Goal: Task Accomplishment & Management: Manage account settings

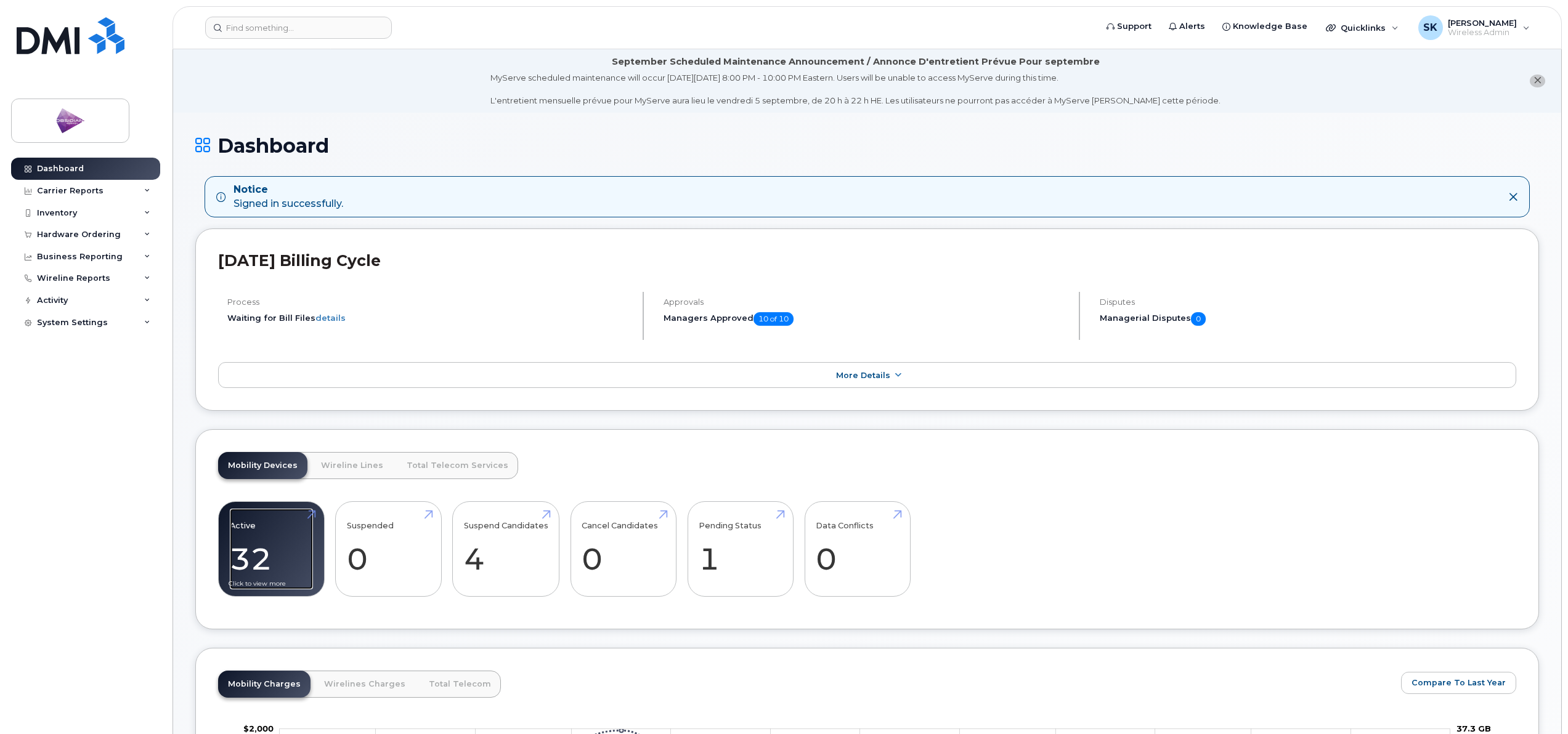
click at [246, 543] on link "Active 32 -30%" at bounding box center [271, 549] width 84 height 81
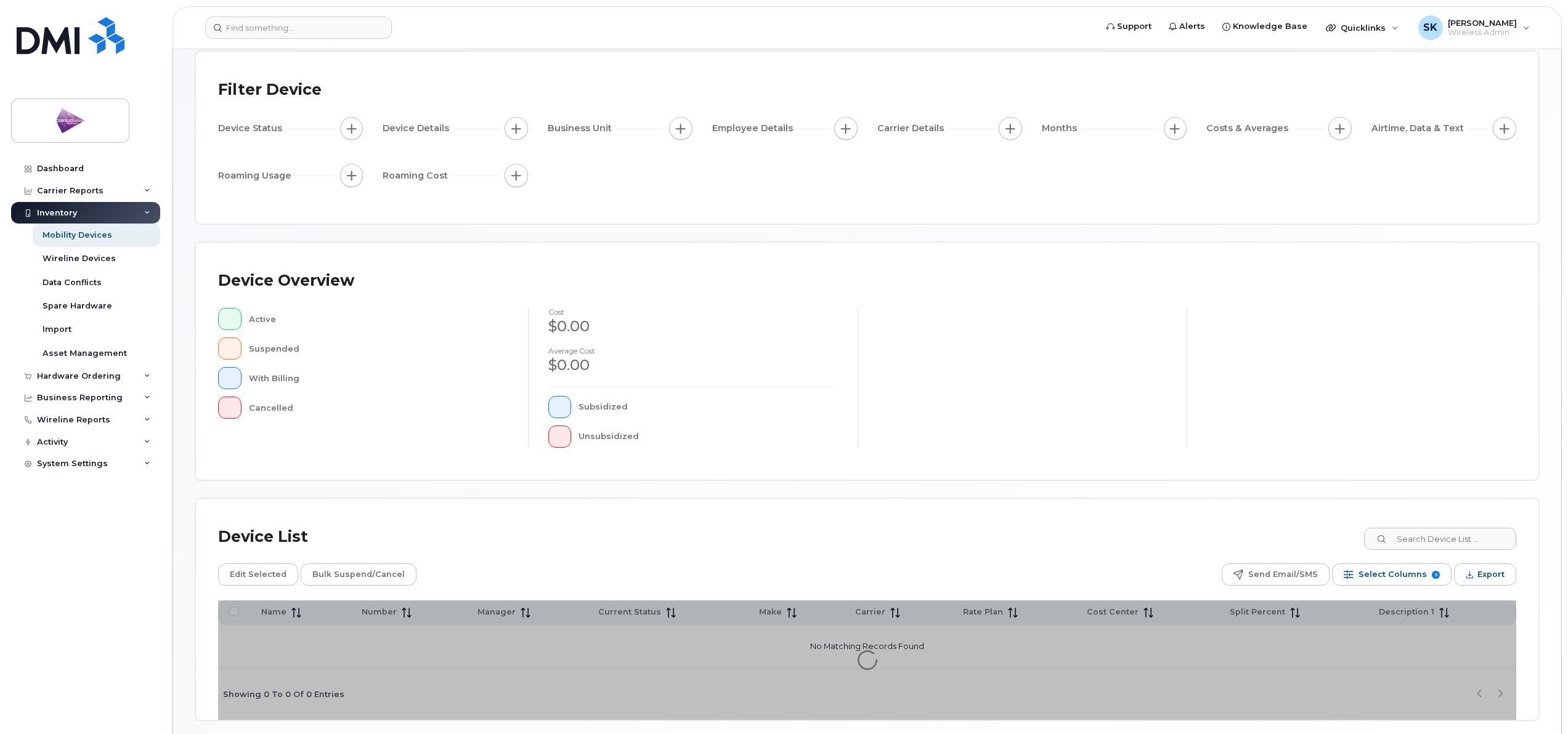
scroll to position [113, 0]
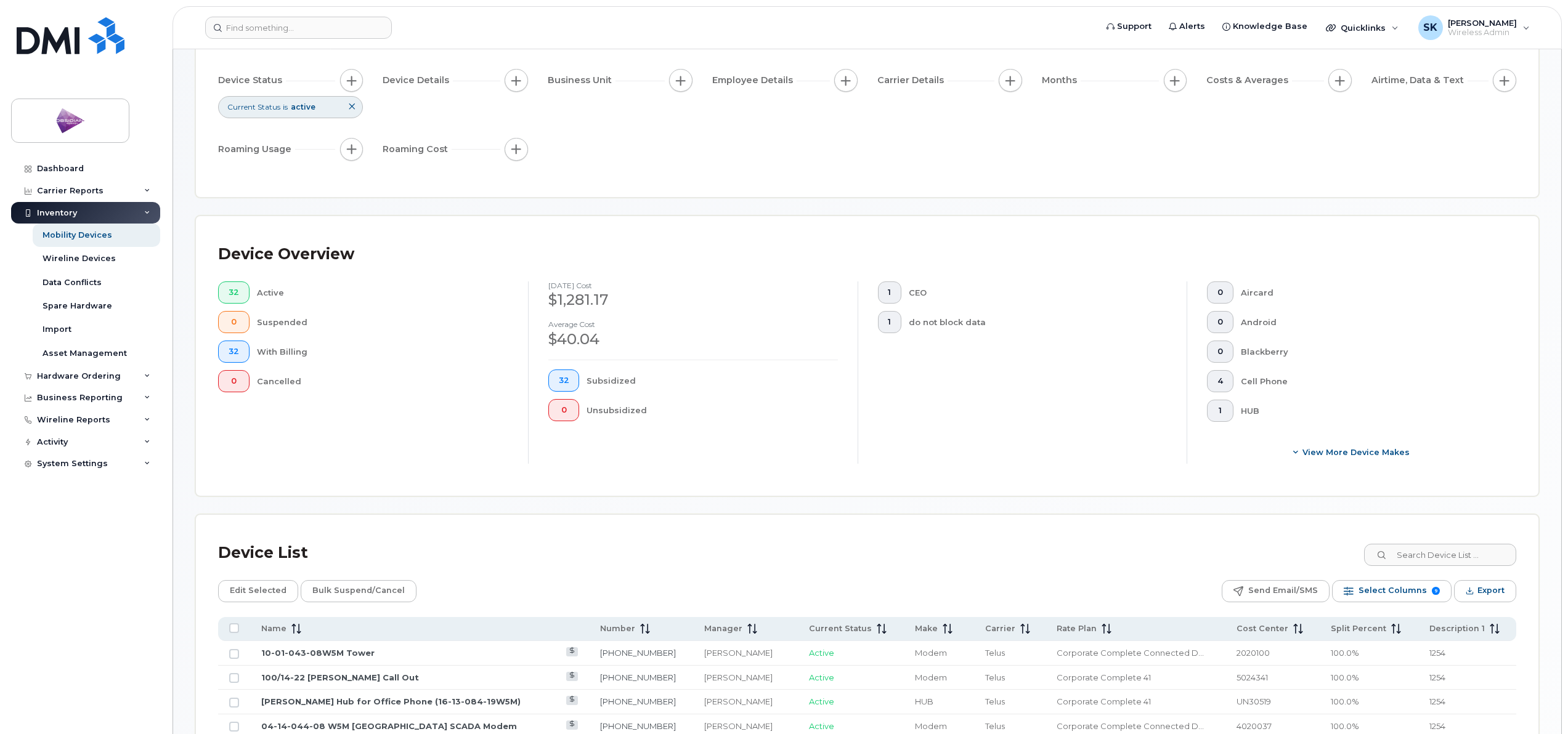
scroll to position [498, 0]
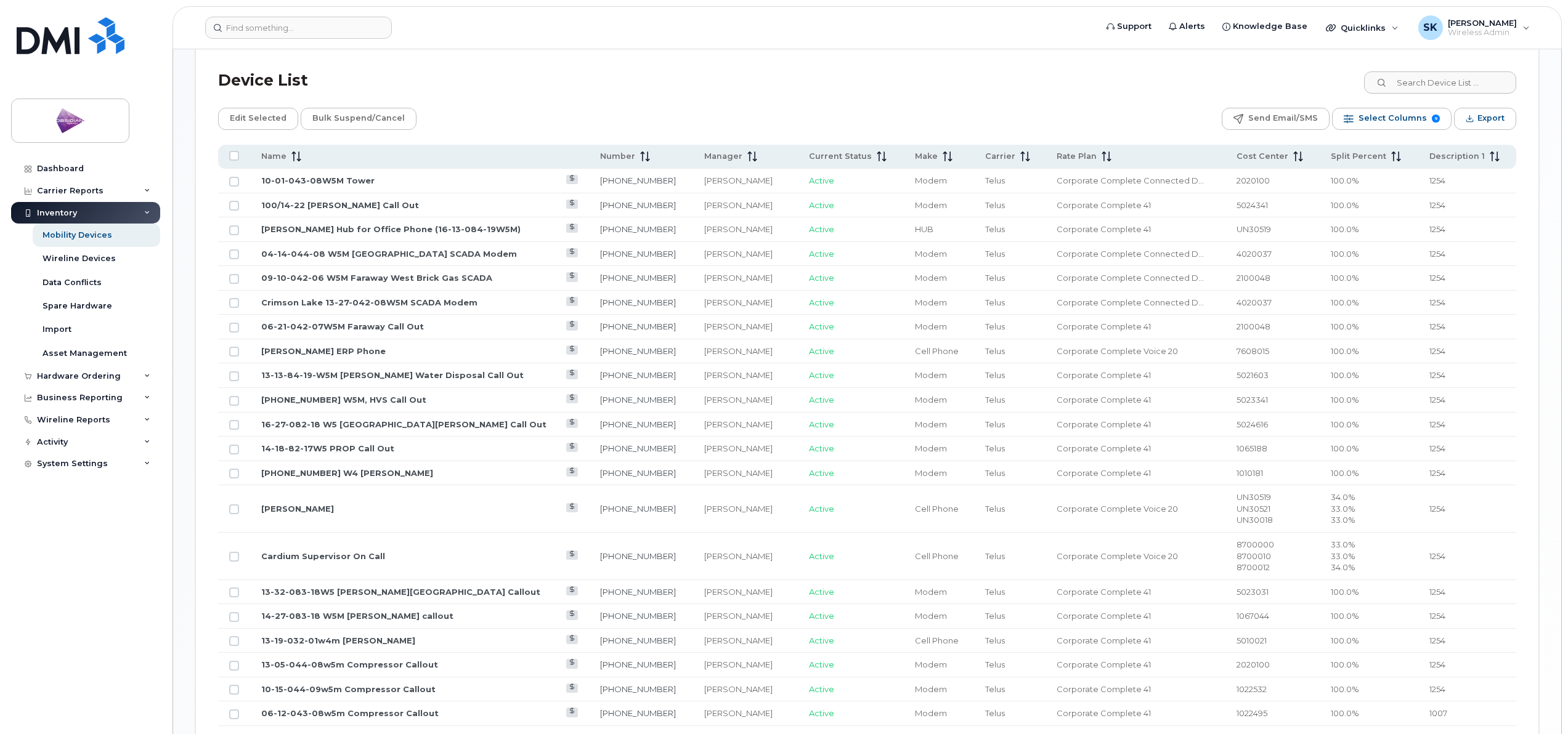
scroll to position [372, 0]
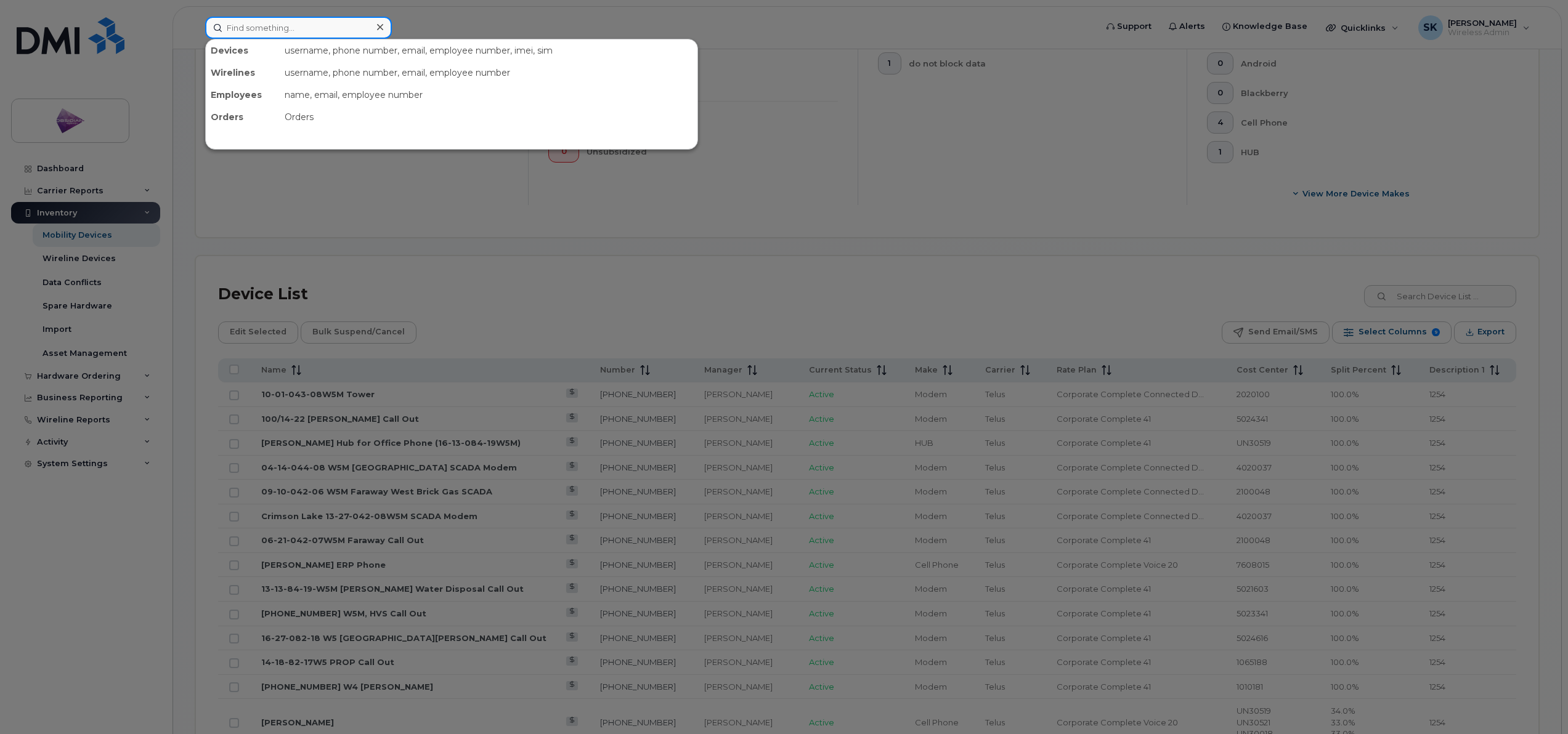
click at [288, 17] on input at bounding box center [299, 27] width 187 height 22
type input "9"
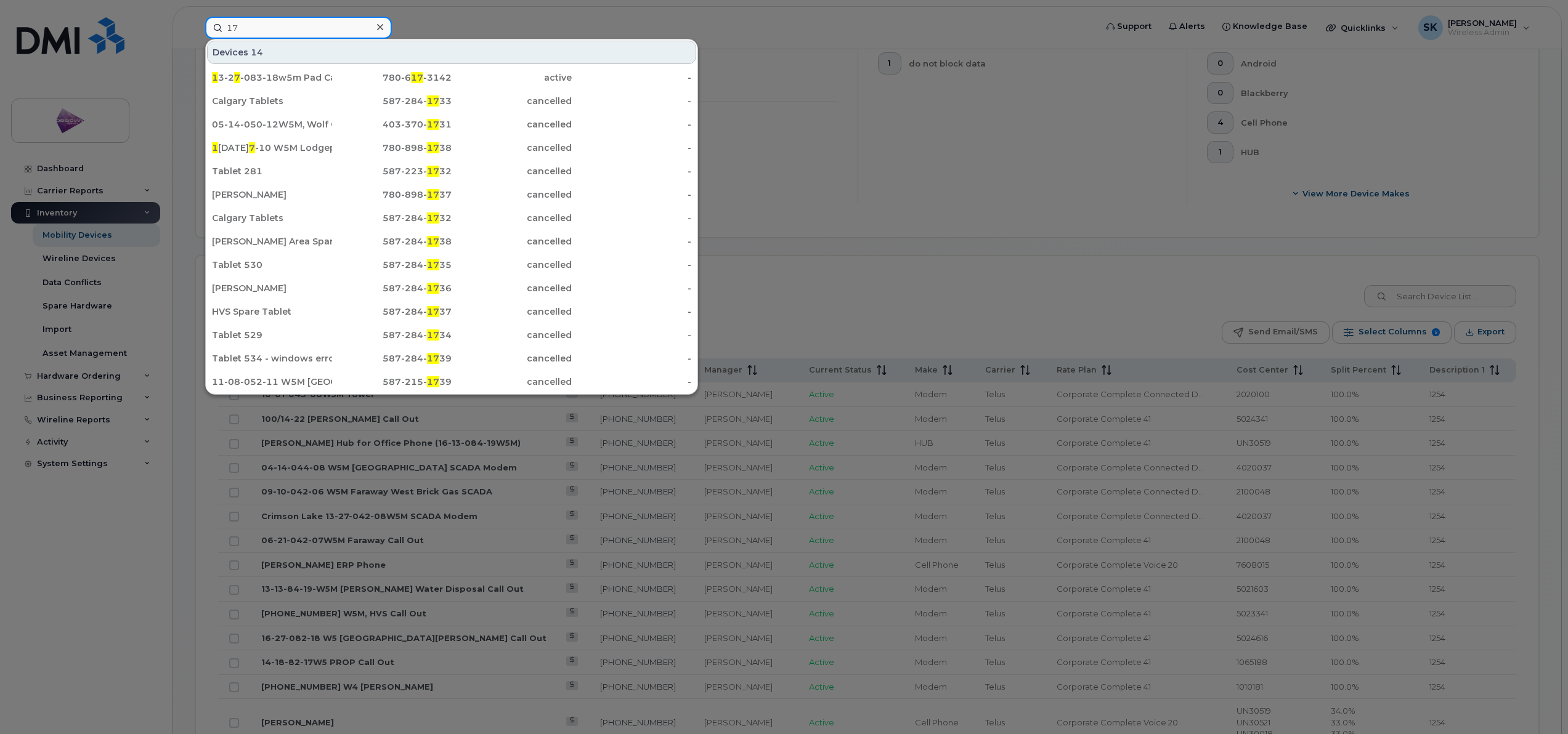
type input "1"
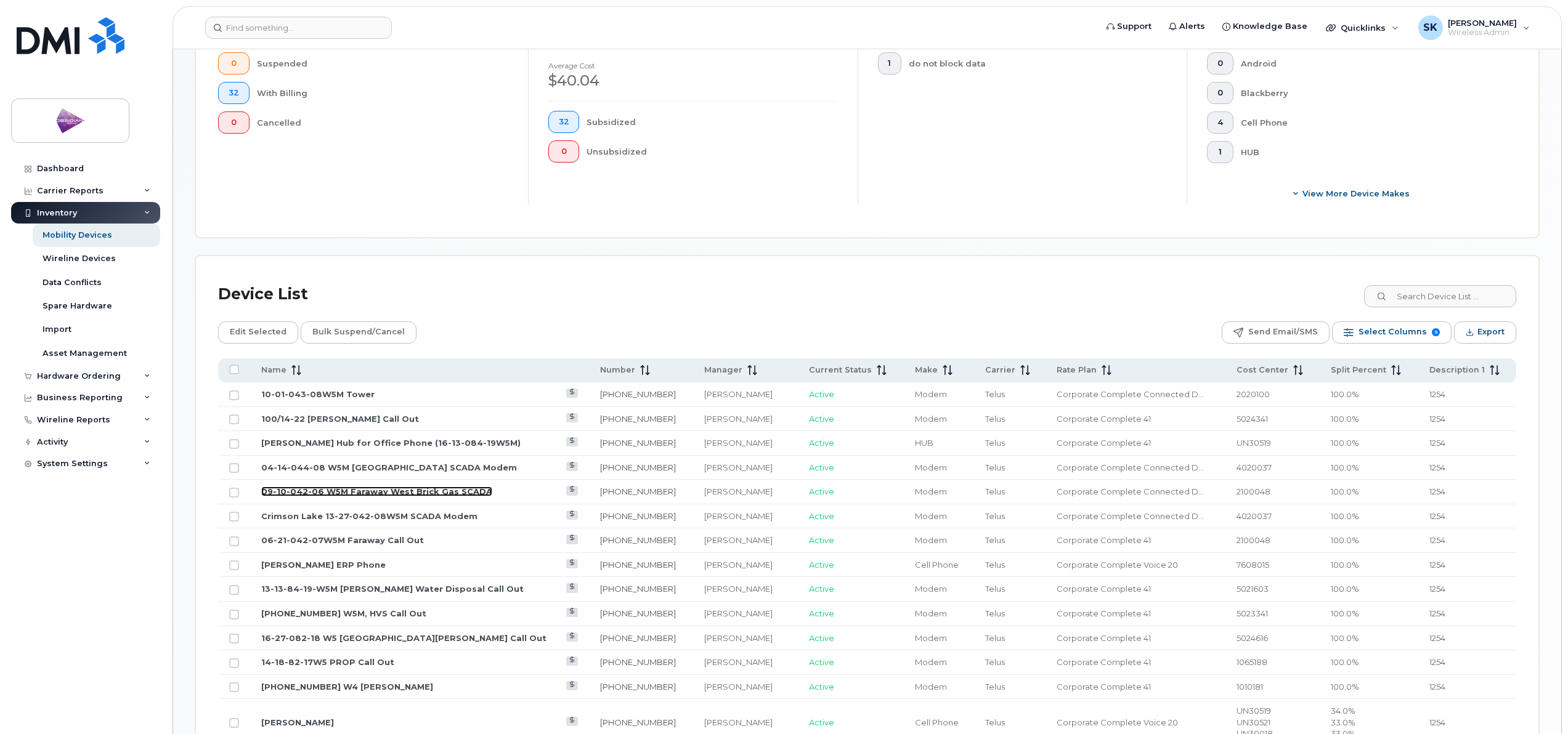
click at [405, 496] on link "09-10-042-06 W5M Faraway West Brick Gas SCADA" at bounding box center [377, 491] width 231 height 10
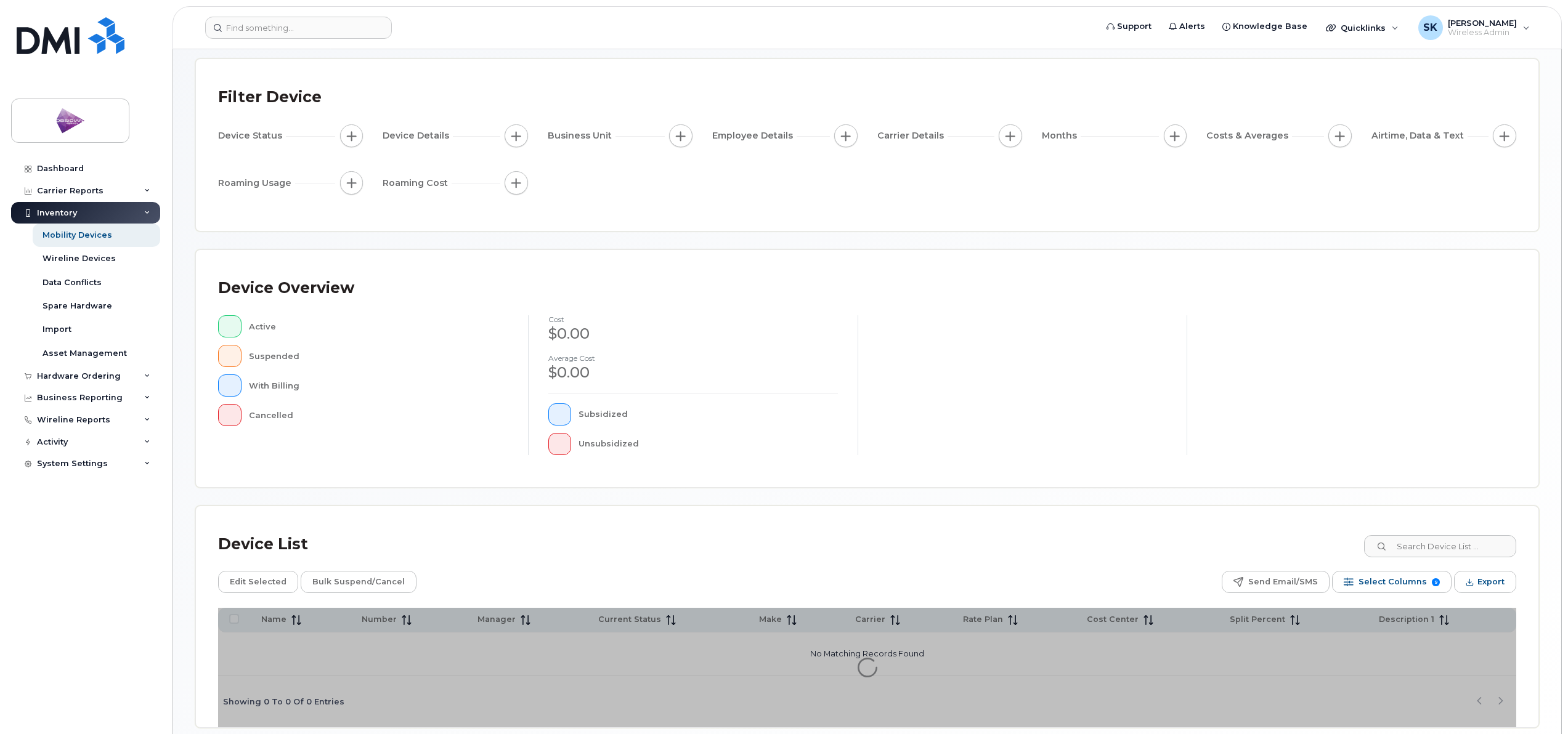
scroll to position [113, 0]
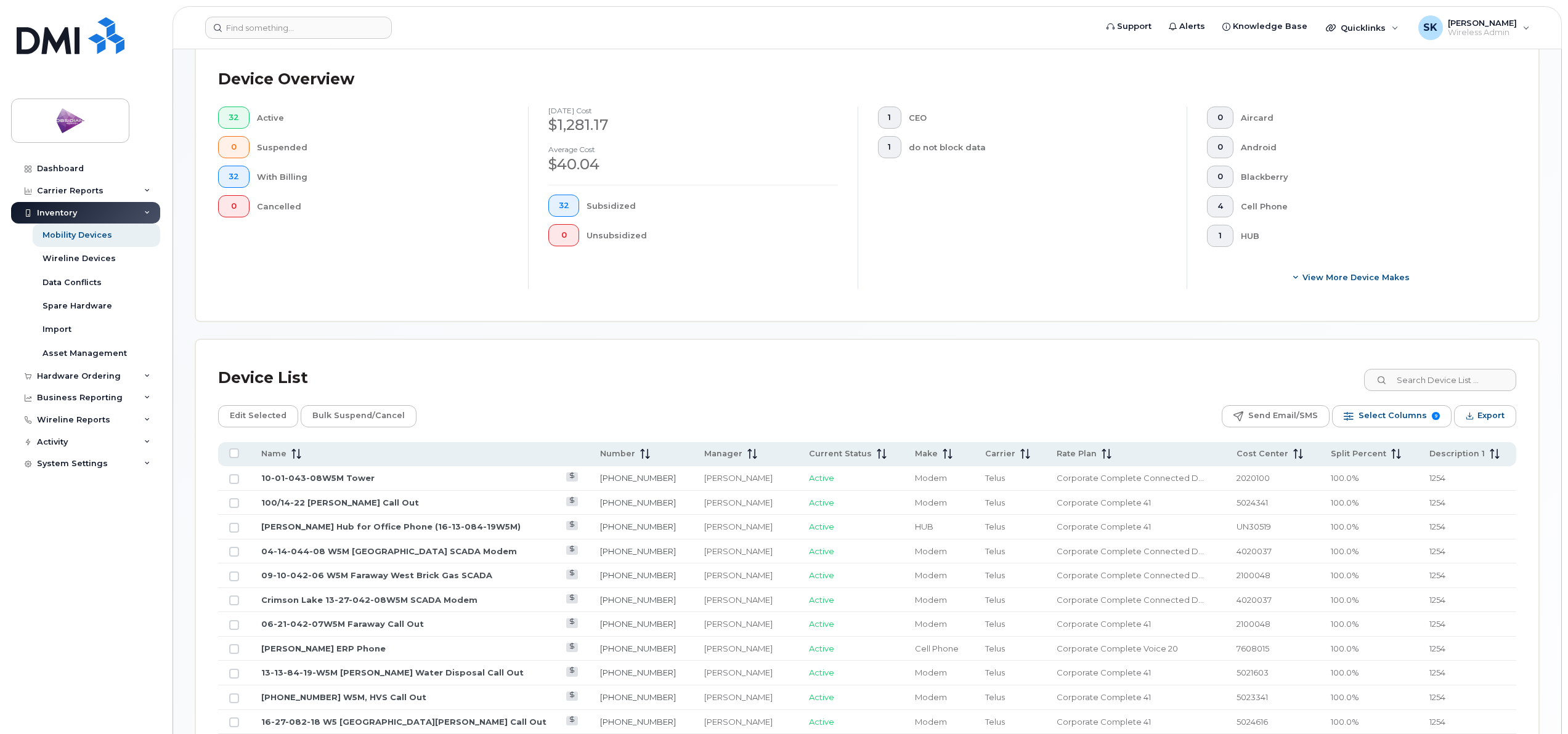
scroll to position [421, 0]
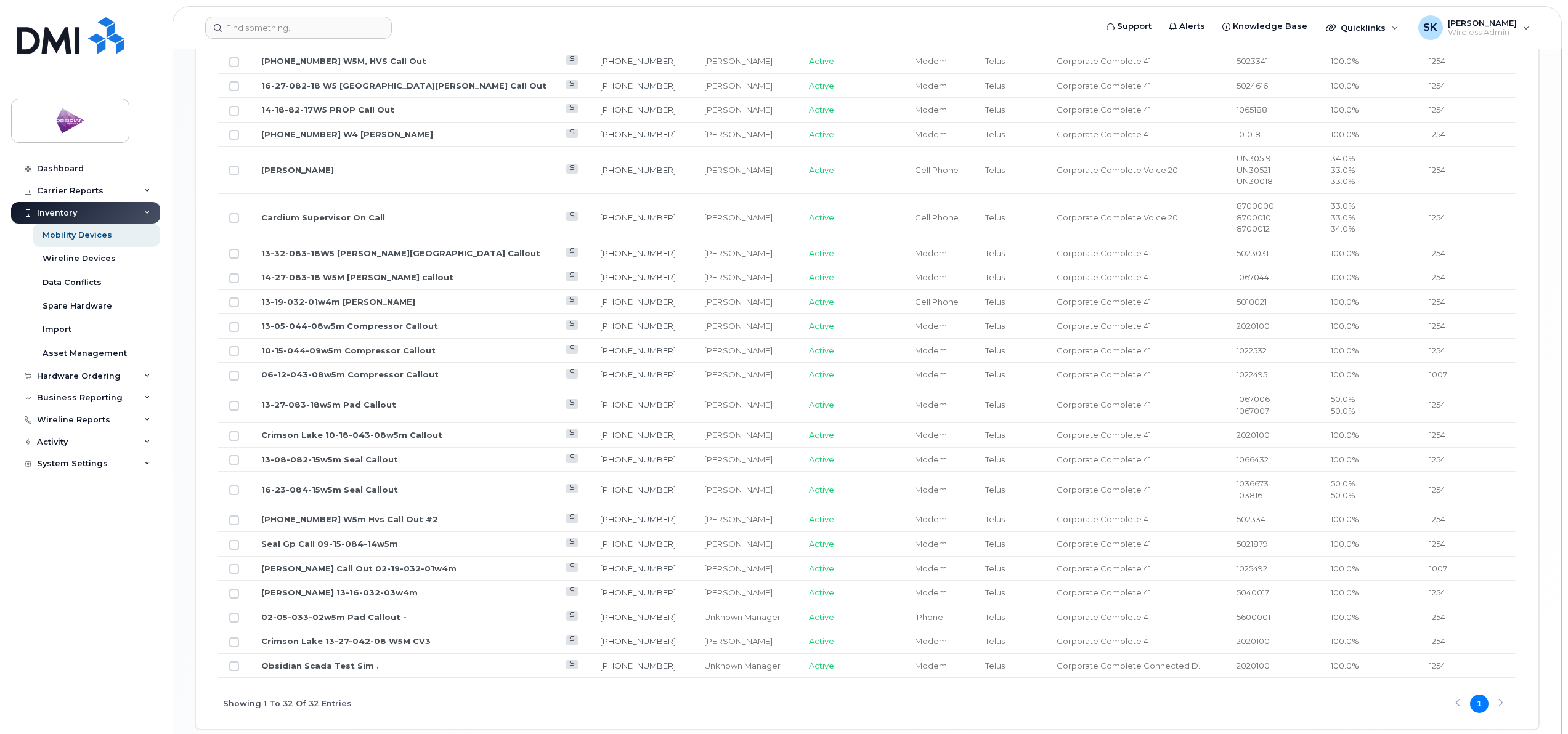
scroll to position [959, 0]
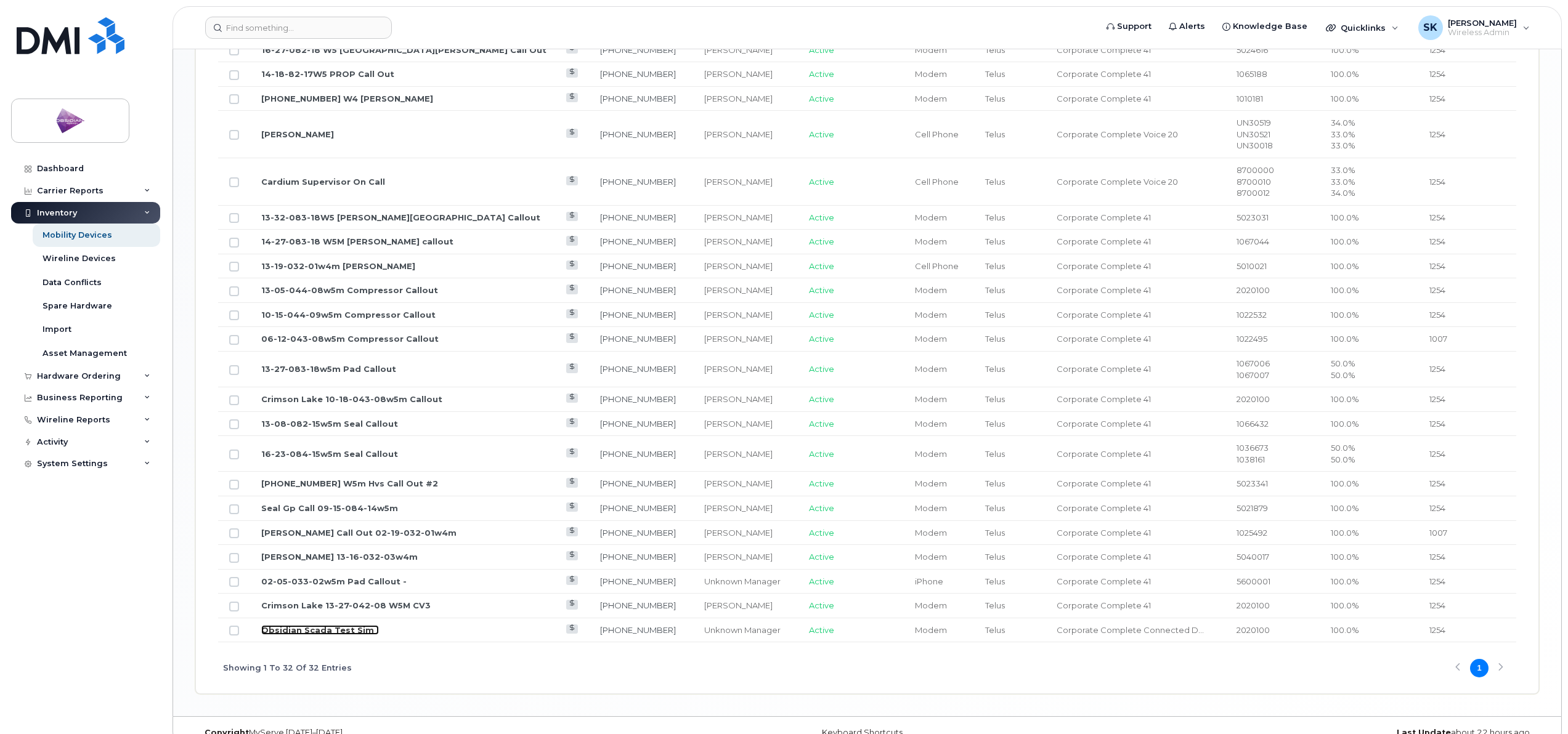
click at [336, 632] on link "Obsidian Scada Test Sim ." at bounding box center [320, 630] width 118 height 10
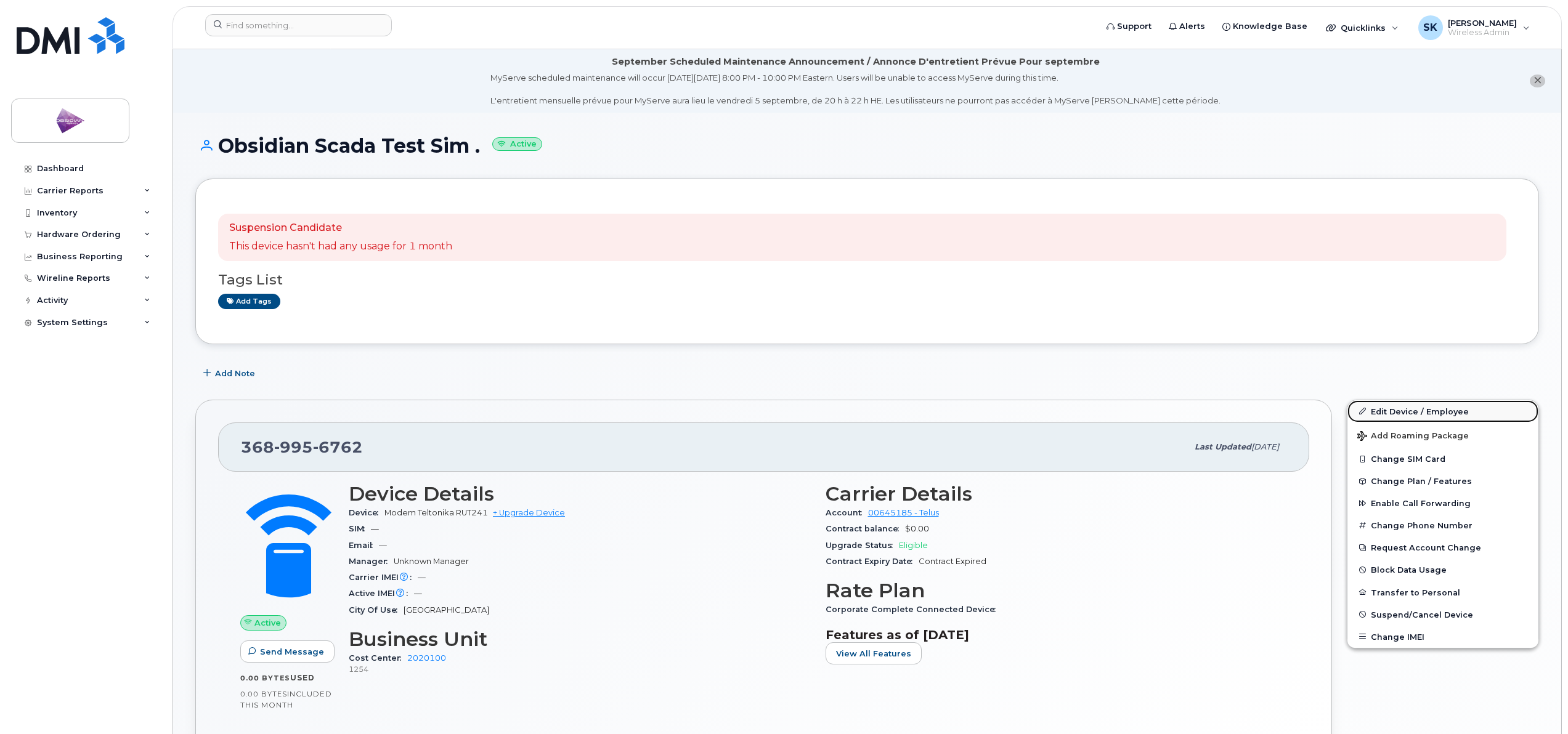
click at [1399, 407] on link "Edit Device / Employee" at bounding box center [1443, 411] width 191 height 22
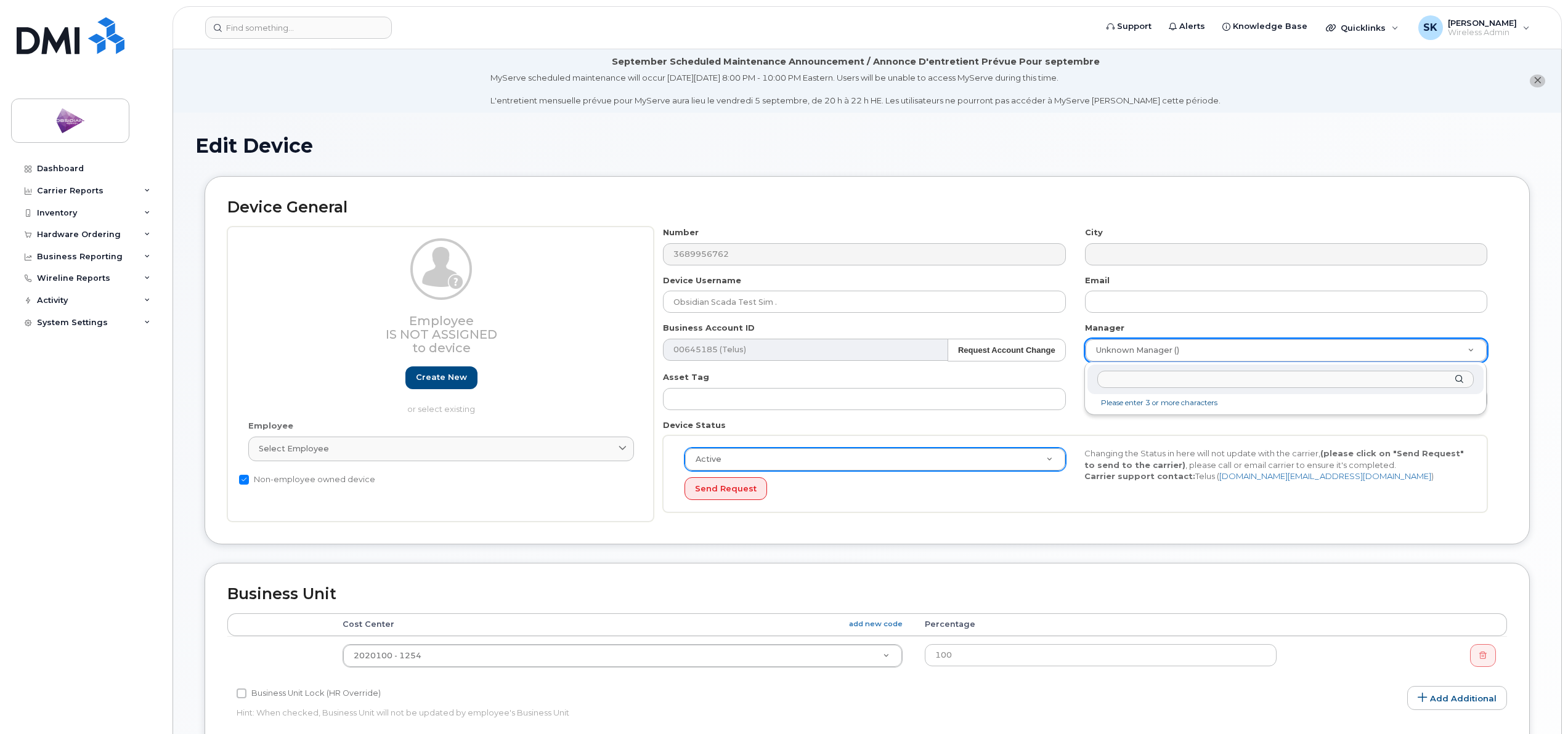
click at [1133, 382] on input "text" at bounding box center [1286, 379] width 377 height 18
type input "s"
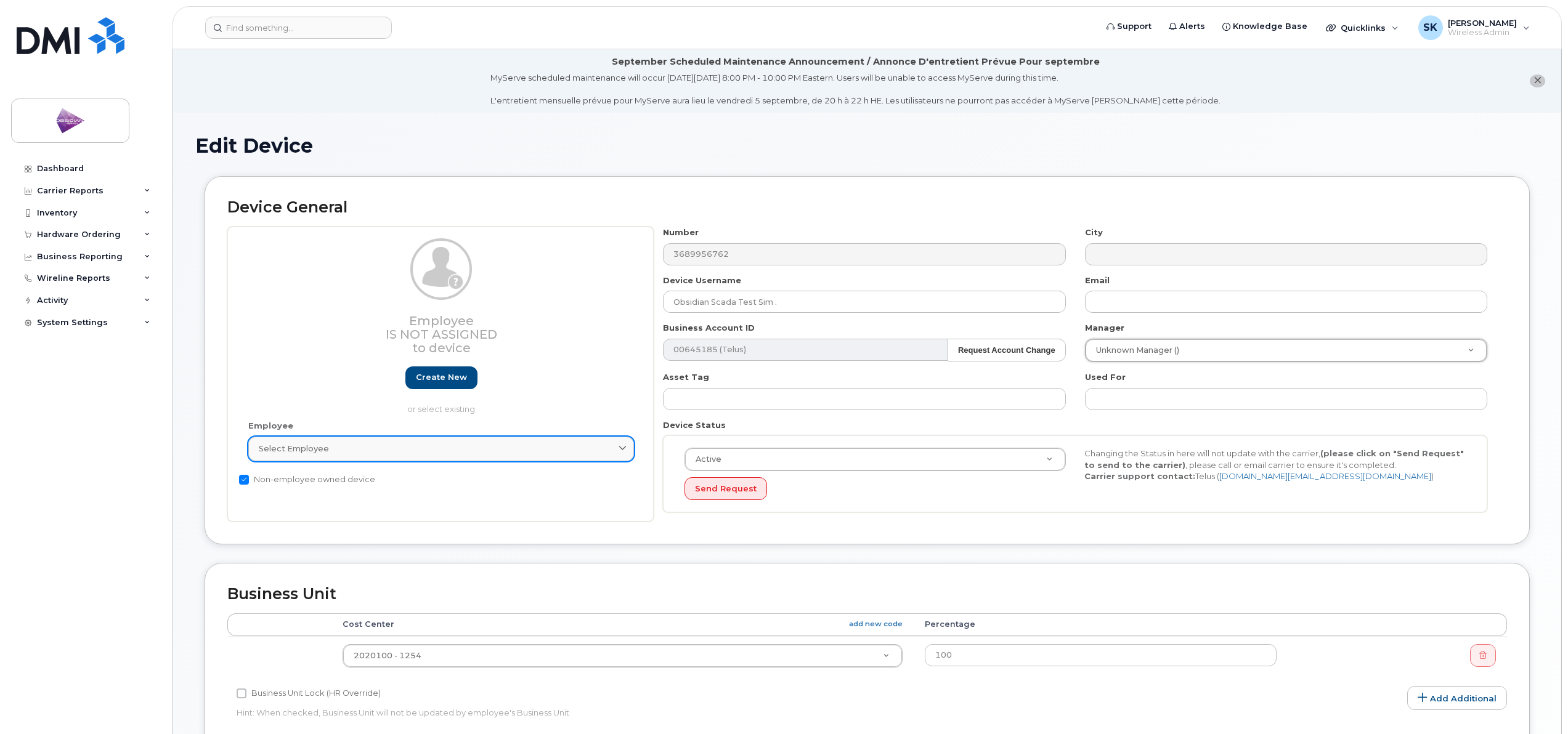
click at [428, 454] on div "Select employee" at bounding box center [441, 449] width 365 height 11
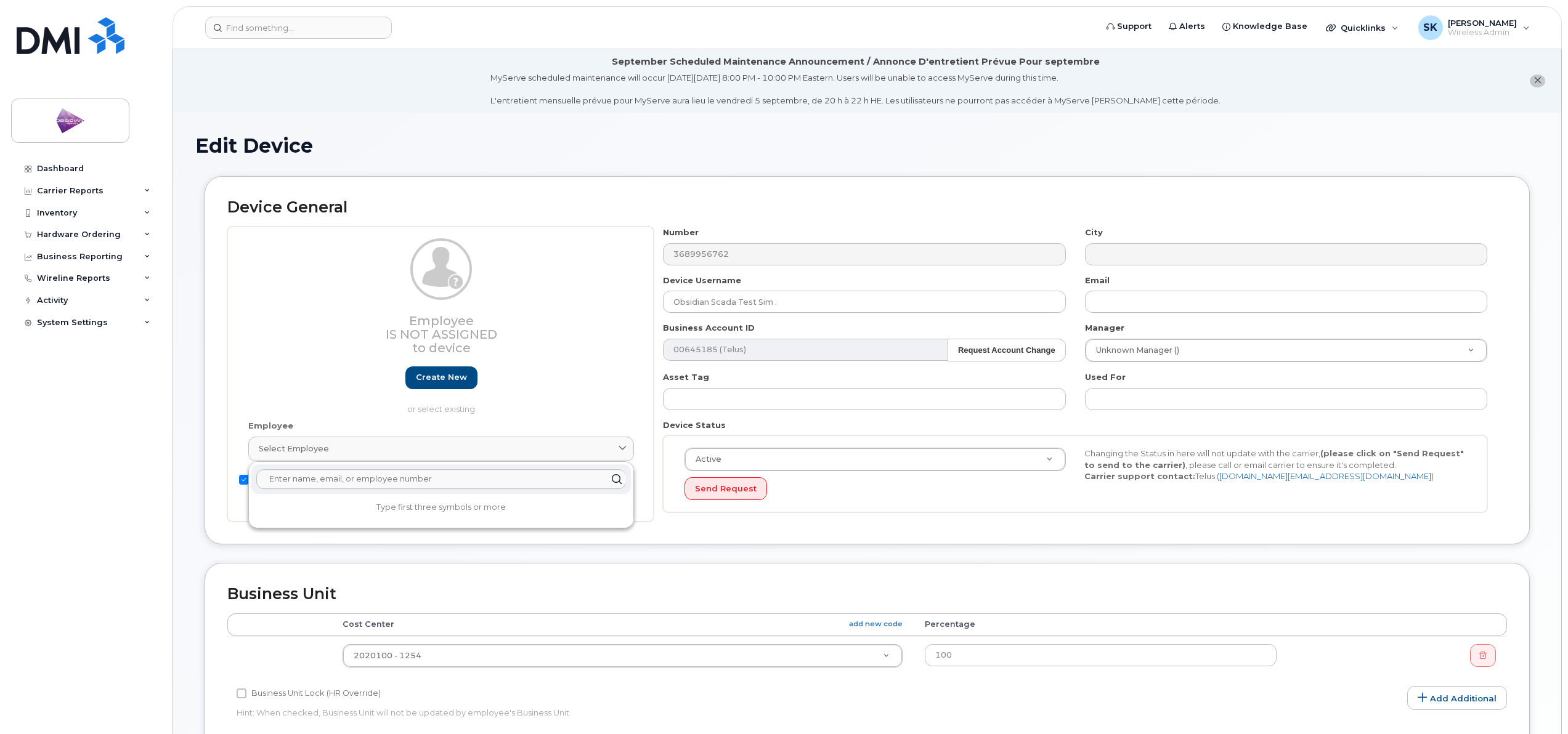
click at [321, 367] on div "Employee Is not assigned to device Create new or select existing" at bounding box center [441, 326] width 386 height 176
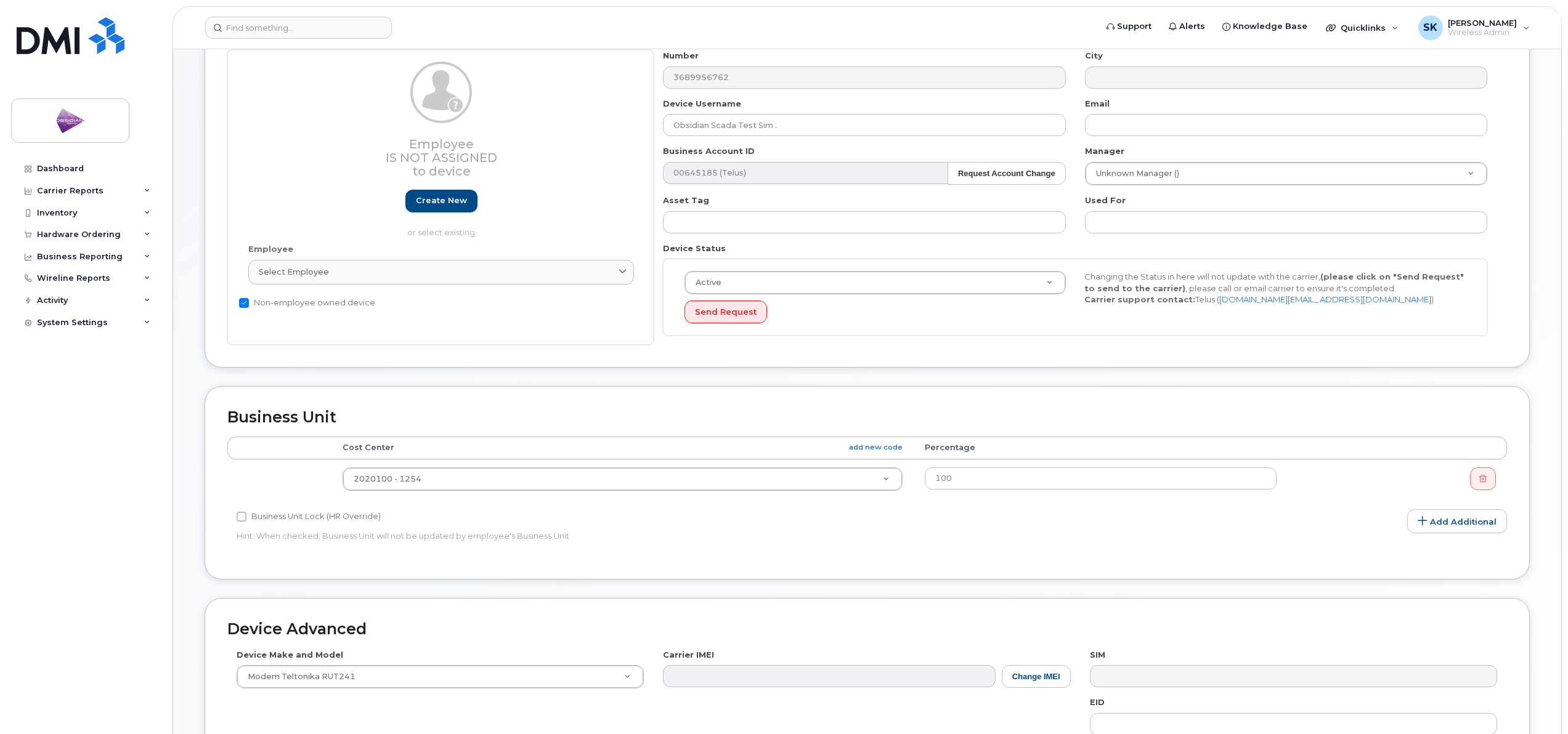
scroll to position [26, 0]
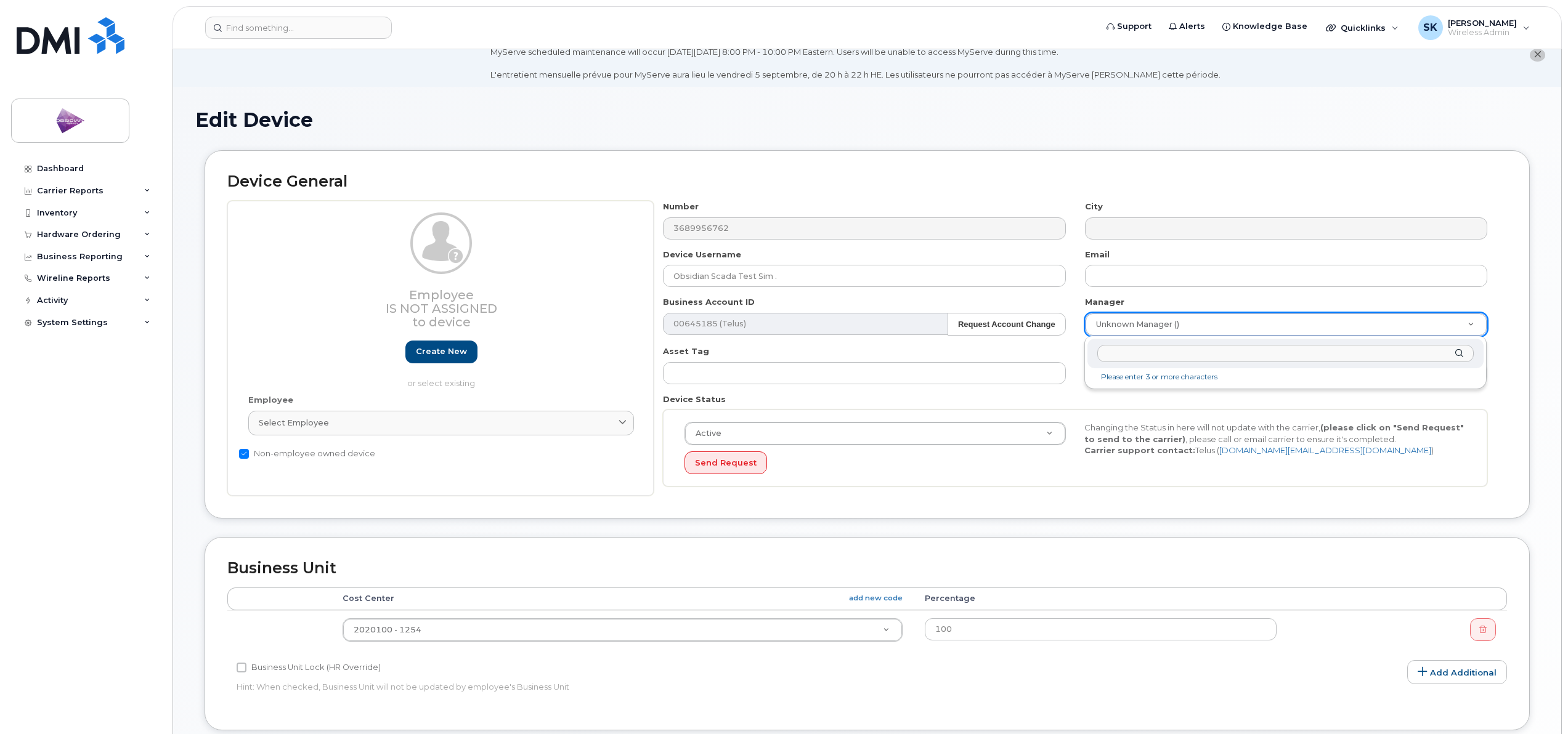
click at [1457, 352] on div at bounding box center [1285, 354] width 396 height 30
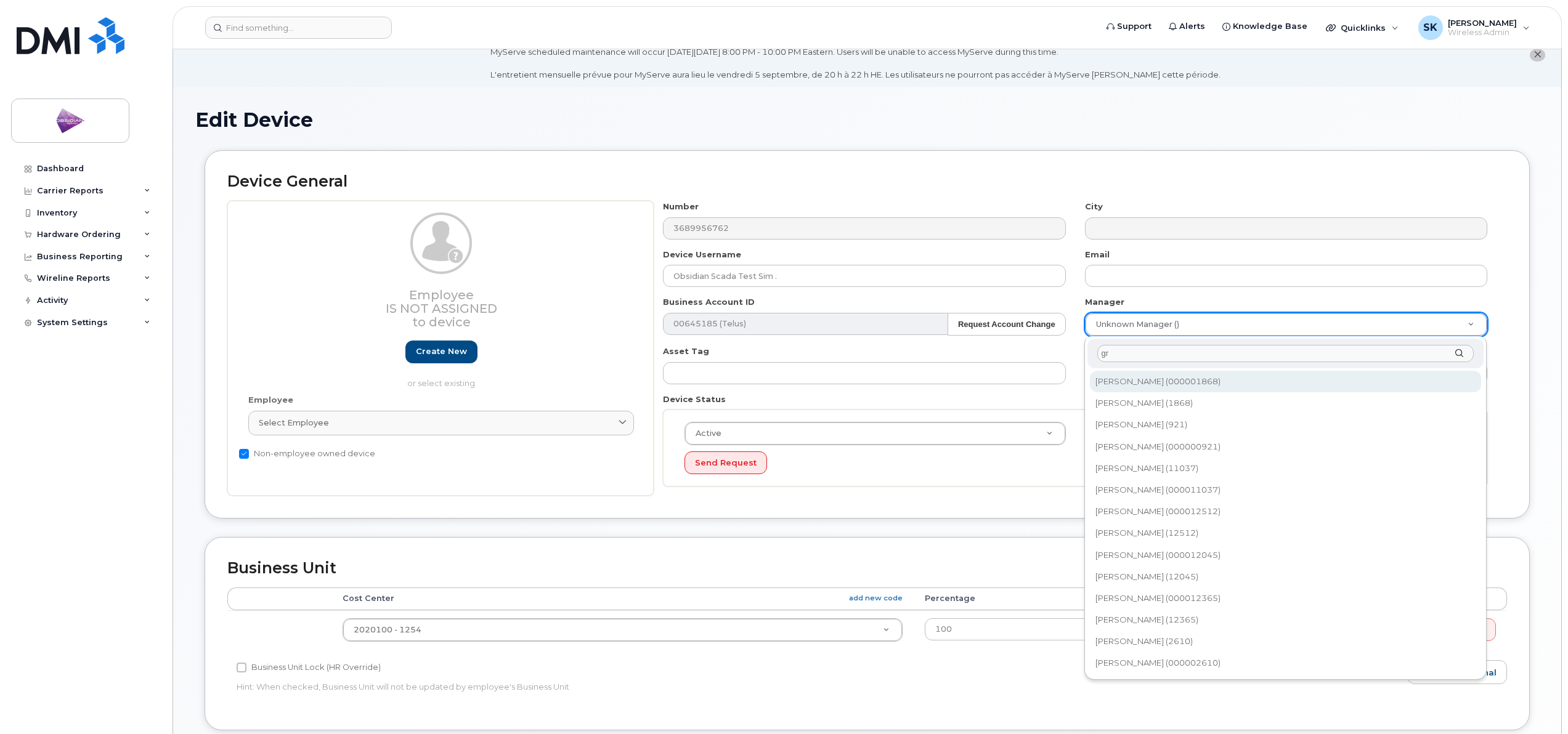
type input "g"
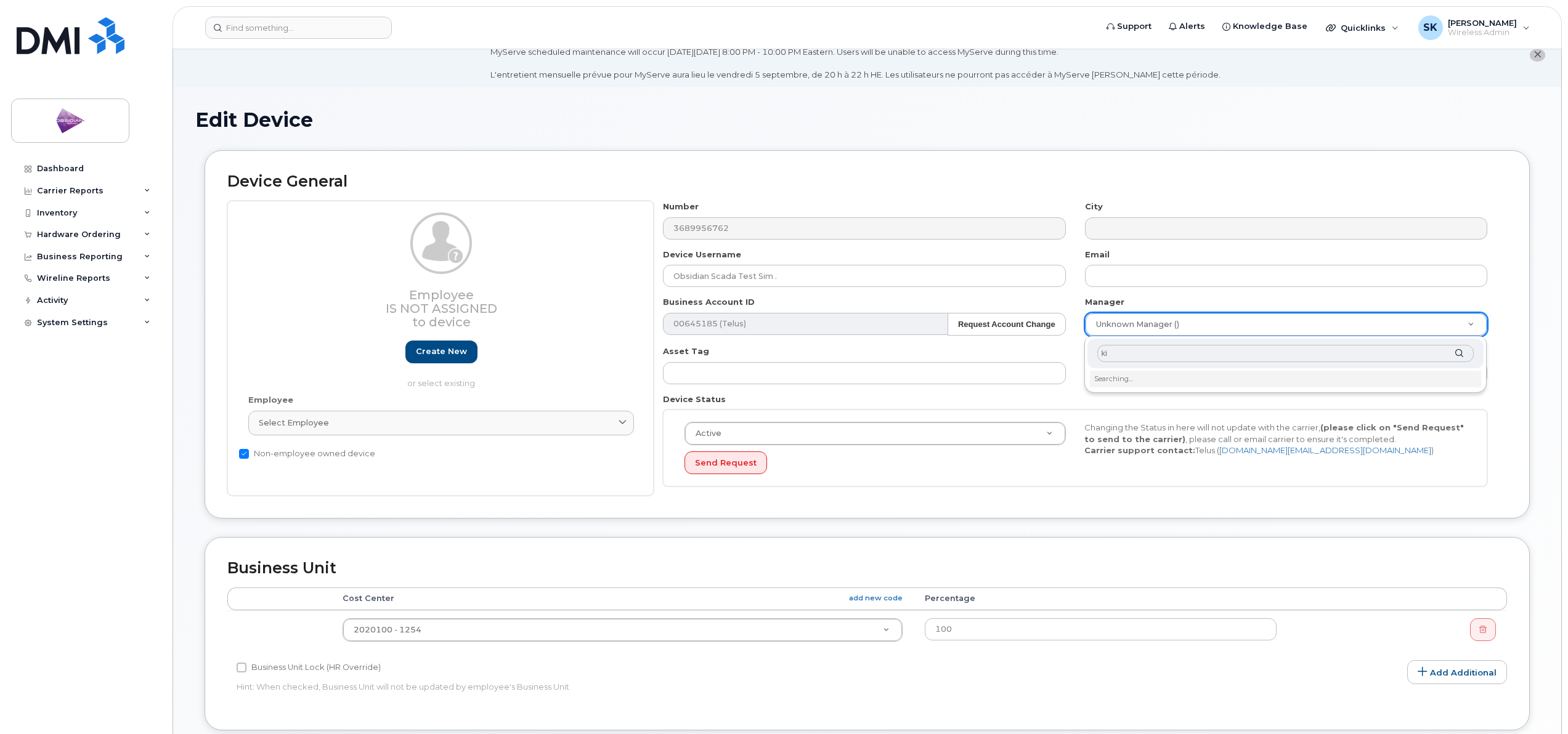
type input "k"
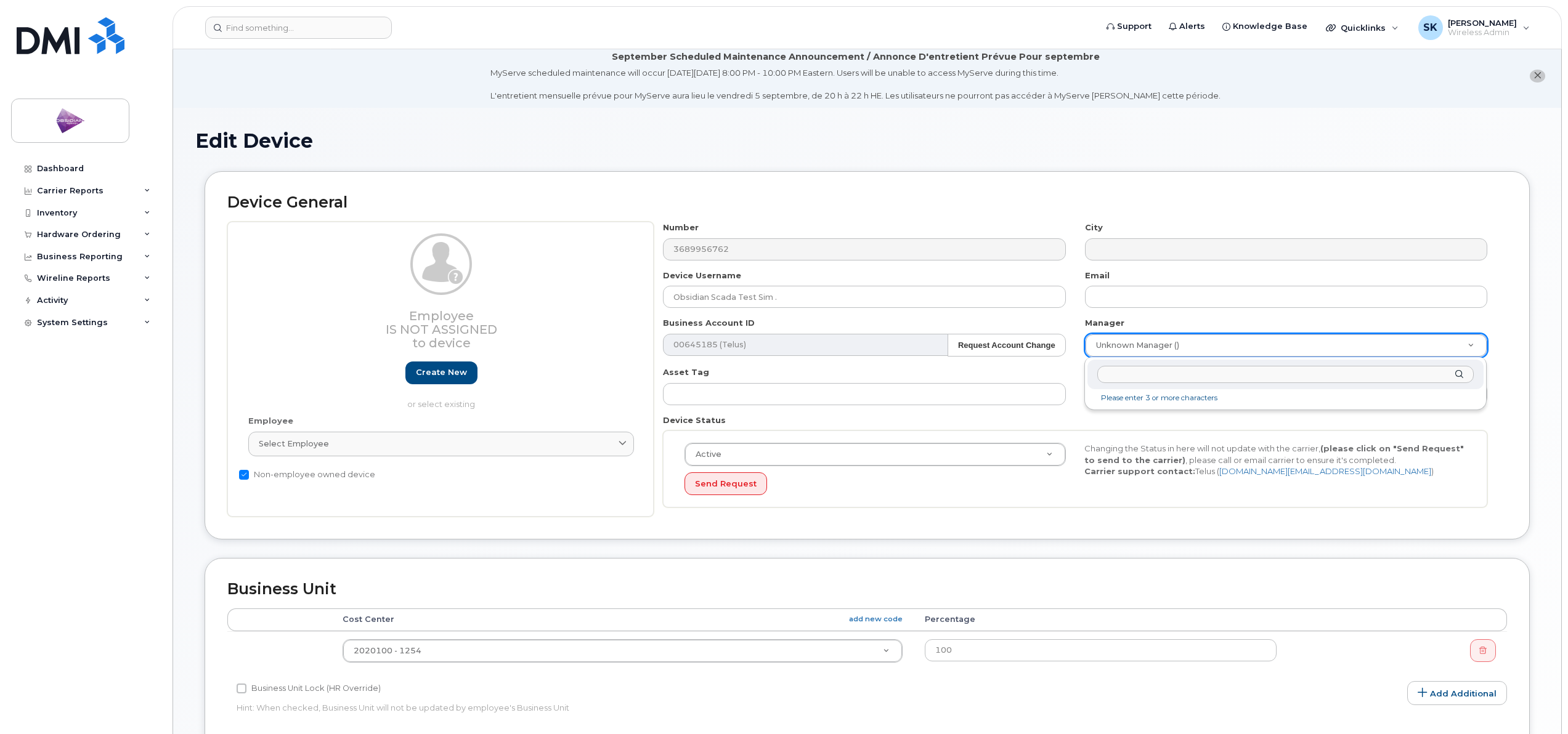
scroll to position [0, 0]
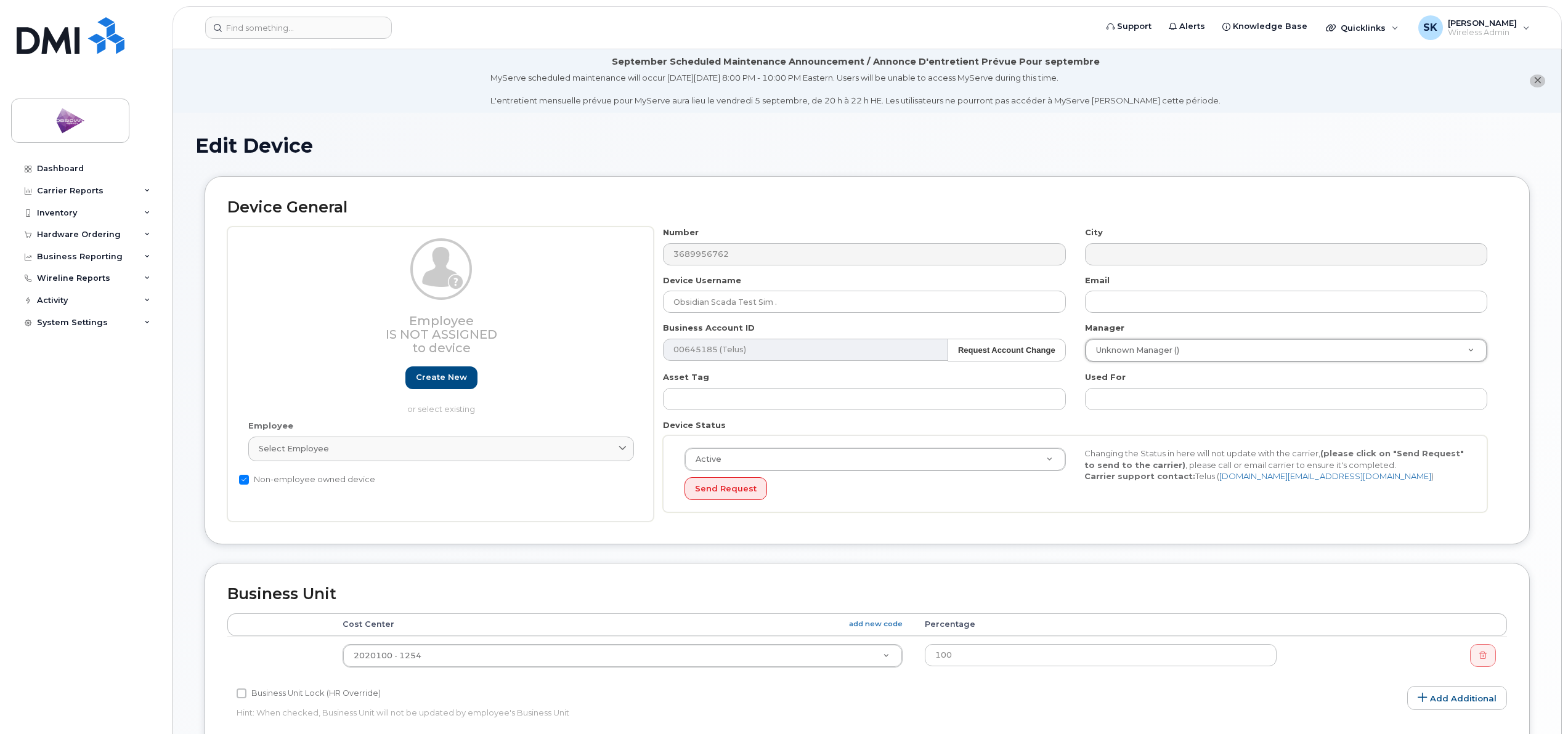
click at [146, 325] on icon at bounding box center [147, 322] width 6 height 6
click at [66, 368] on div "Contacts" at bounding box center [62, 369] width 39 height 11
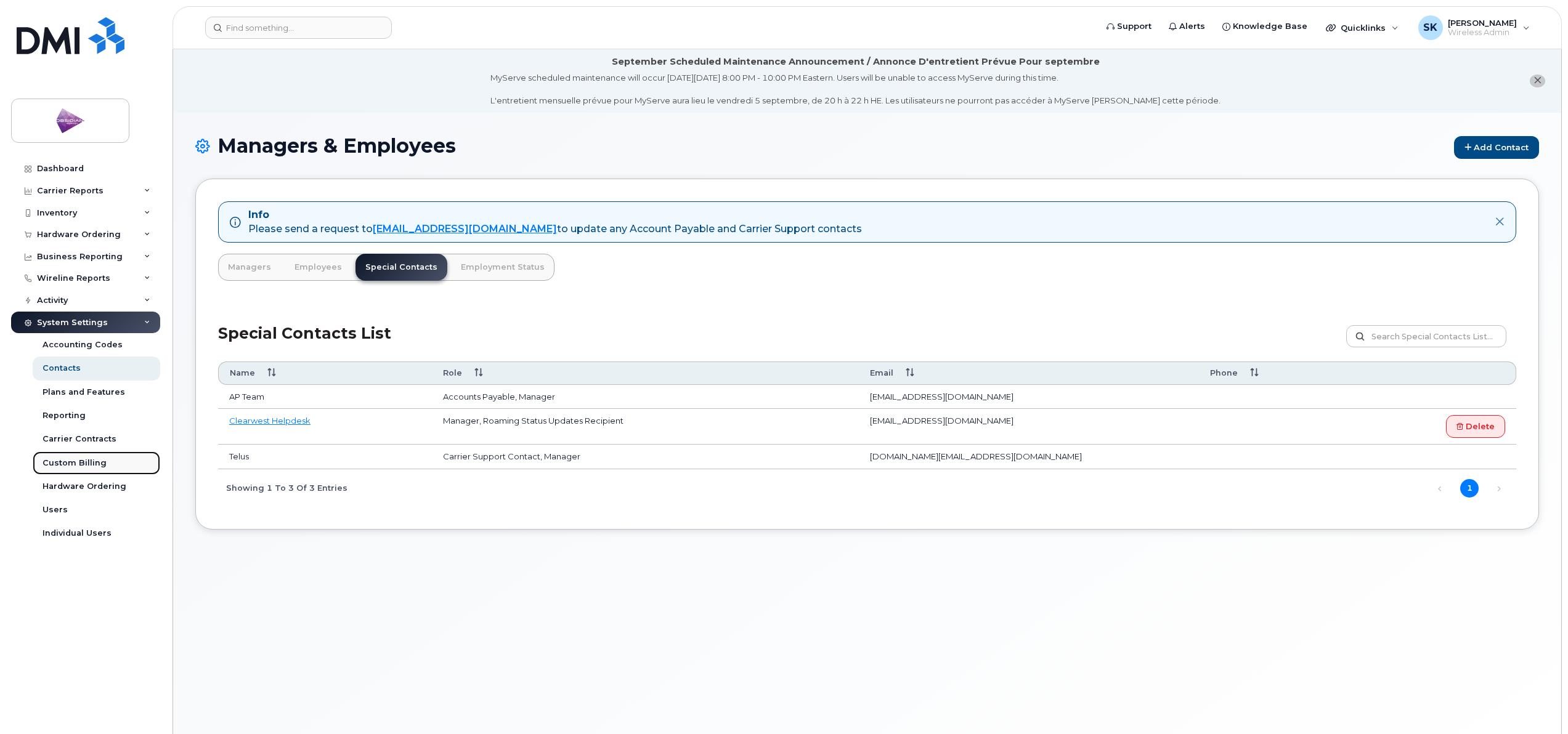
click at [81, 468] on div "Custom Billing" at bounding box center [75, 464] width 64 height 11
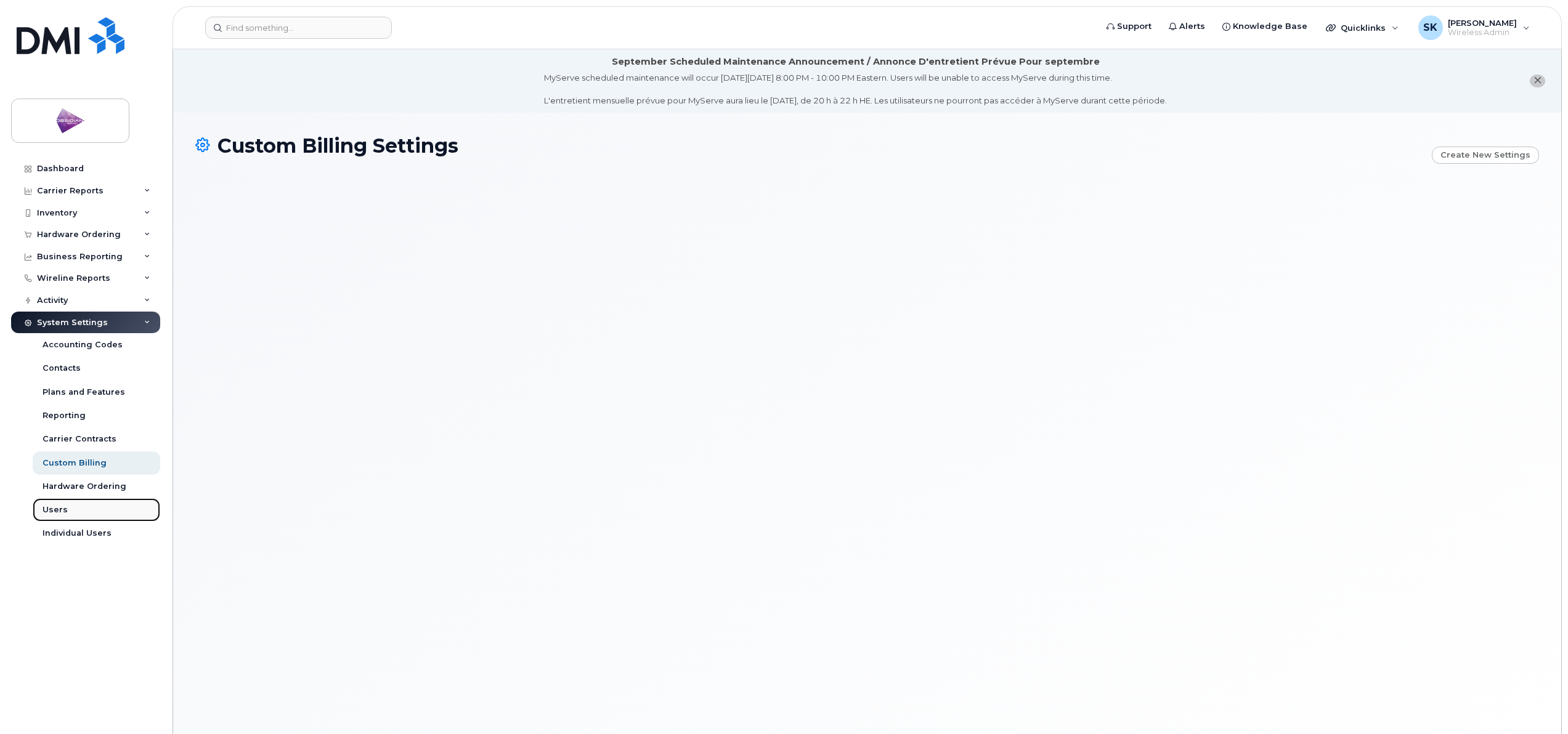
click at [66, 509] on link "Users" at bounding box center [96, 510] width 128 height 24
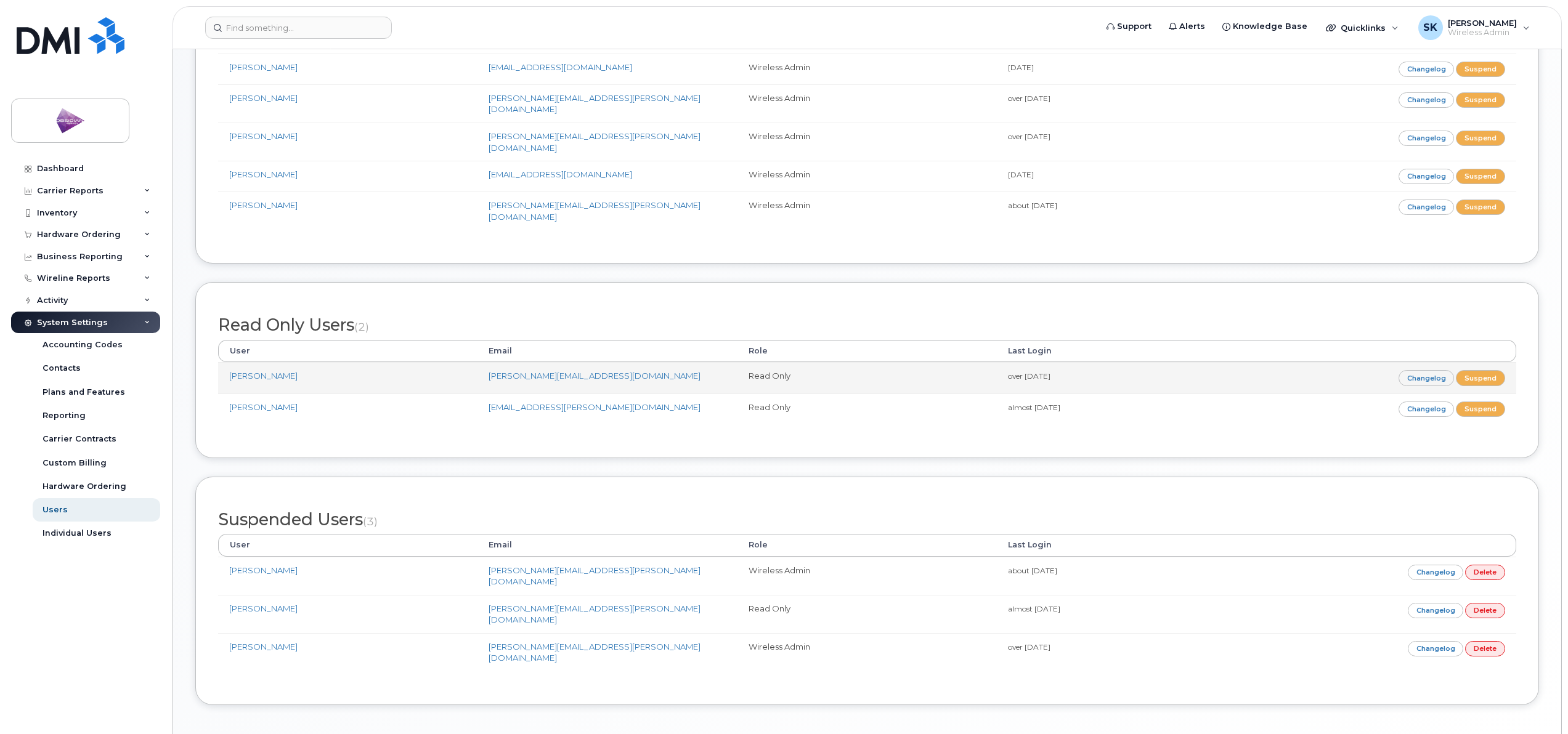
scroll to position [258, 0]
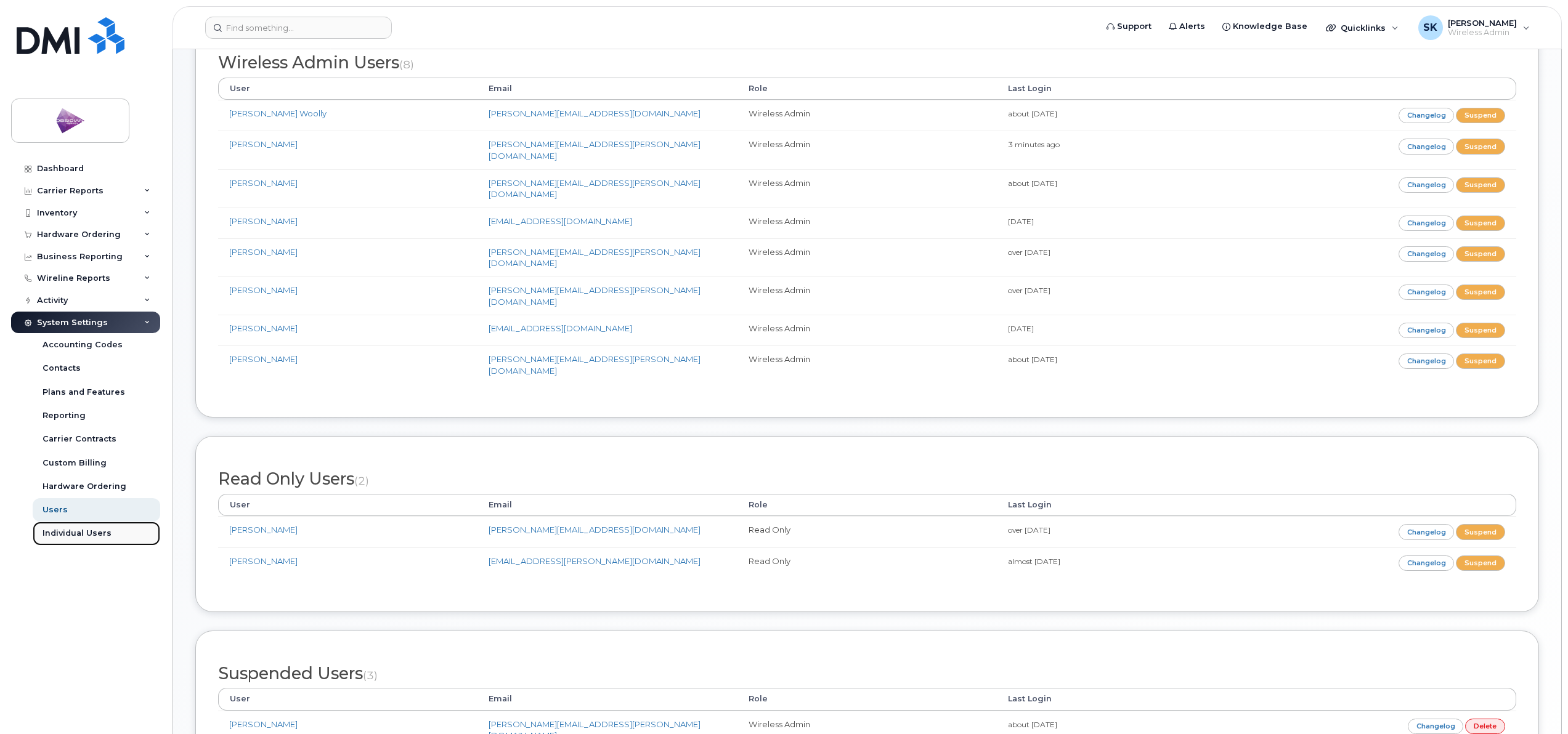
click at [64, 544] on link "Individual Users" at bounding box center [96, 533] width 128 height 24
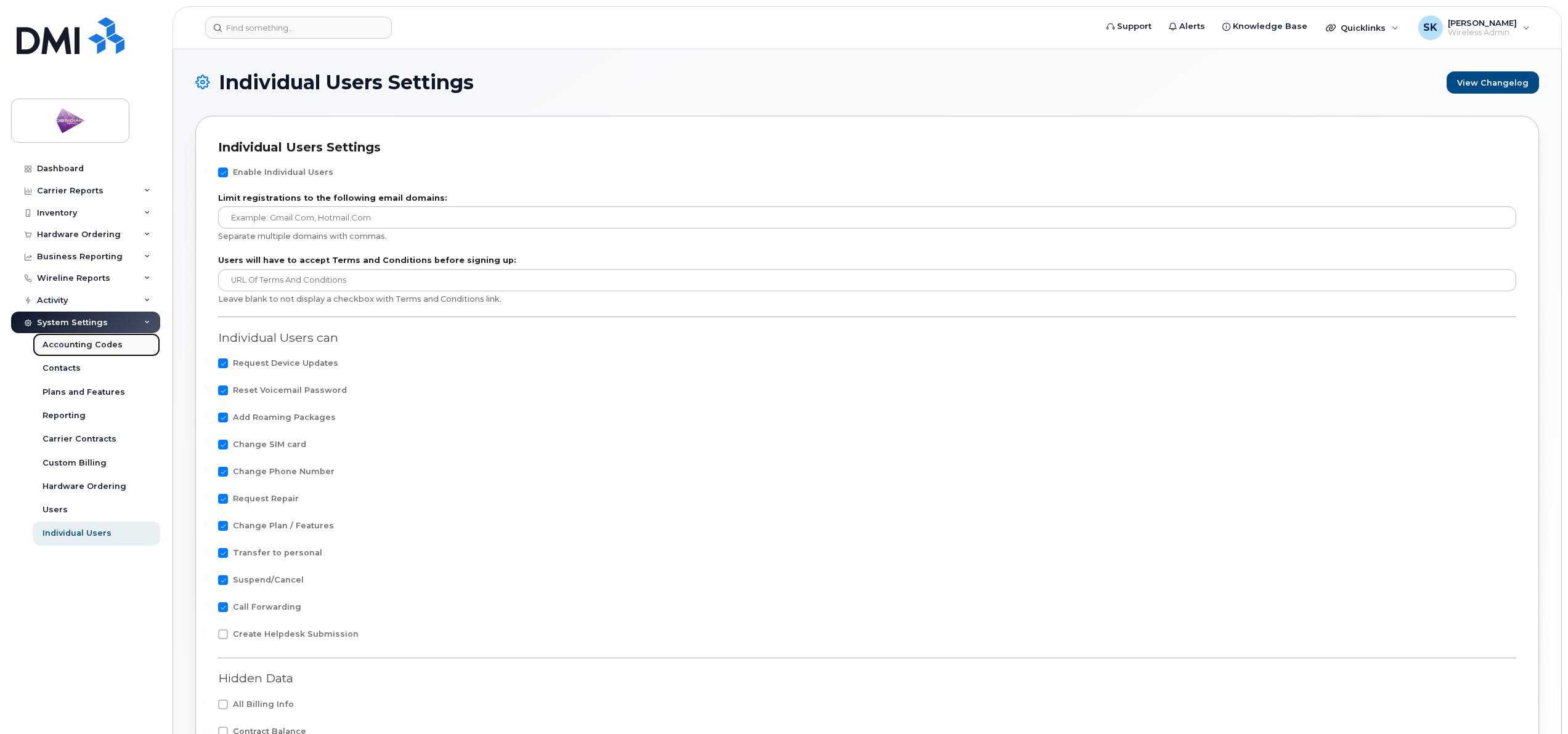
click at [79, 345] on div "Accounting Codes" at bounding box center [83, 345] width 80 height 11
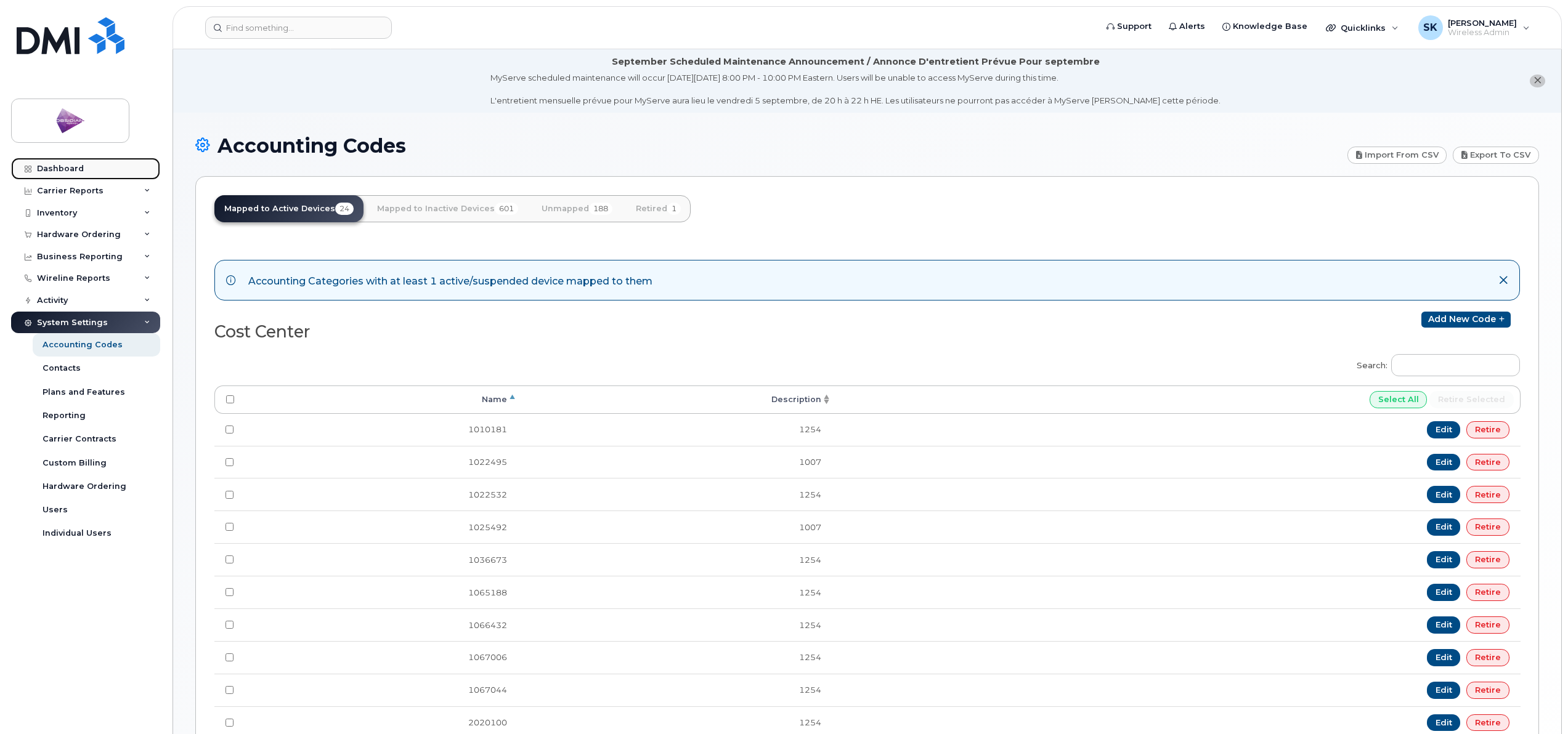
click at [79, 173] on div "Dashboard" at bounding box center [61, 169] width 47 height 10
